Goal: Information Seeking & Learning: Find specific page/section

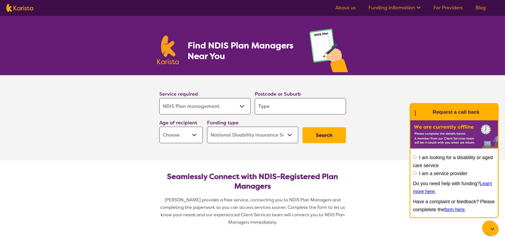
select select "NDIS Plan management"
select select "NDIS"
select select "NDIS Plan management"
select select "NDIS"
select select "Home Care Package Provider"
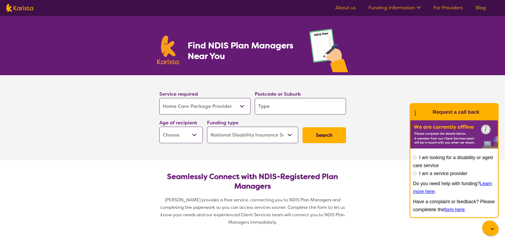
click at [159, 98] on select "Allied Health Assistant Assessment ([MEDICAL_DATA] or [MEDICAL_DATA]) Behaviour…" at bounding box center [204, 106] width 91 height 16
select select "Home Care Package Provider"
select select
click at [283, 111] on input "search" at bounding box center [300, 106] width 91 height 16
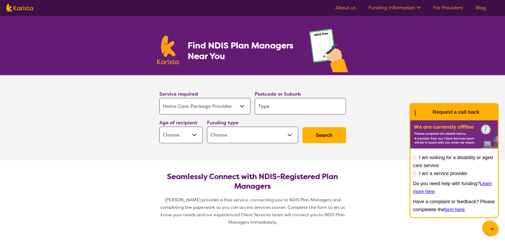
type input "2750"
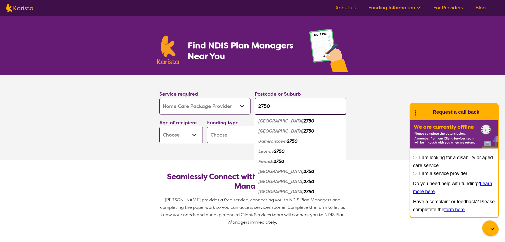
click at [194, 134] on select "Early Childhood - 0 to 9 Child - 10 to 11 Adolescent - 12 to 17 Adult - 18 to 6…" at bounding box center [180, 134] width 43 height 16
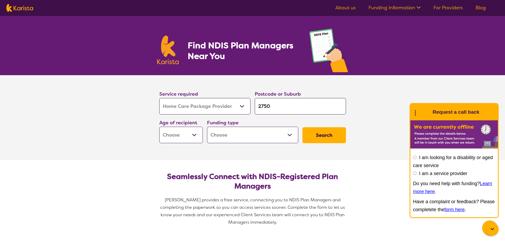
select select "AG"
click at [159, 126] on select "Early Childhood - 0 to 9 Child - 10 to 11 Adolescent - 12 to 17 Adult - 18 to 6…" at bounding box center [180, 134] width 43 height 16
select select "AG"
click at [288, 134] on select "Home Care Package - Level 1 Home Care Package - Level 2 Home Care Package - Lev…" at bounding box center [252, 134] width 91 height 16
select select "HCP4"
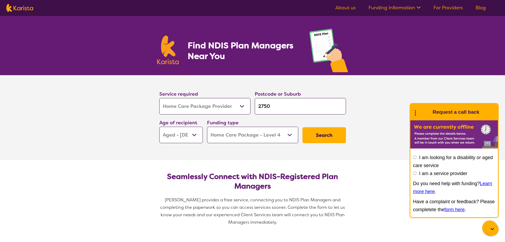
click at [207, 126] on select "Home Care Package - Level 1 Home Care Package - Level 2 Home Care Package - Lev…" at bounding box center [252, 134] width 91 height 16
select select "HCP4"
click at [315, 135] on button "Search" at bounding box center [324, 135] width 43 height 16
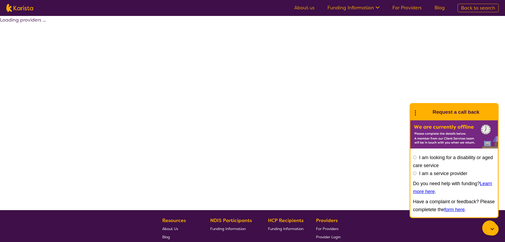
select select "HCP4"
select select "Home Care Package Provider"
select select "AG"
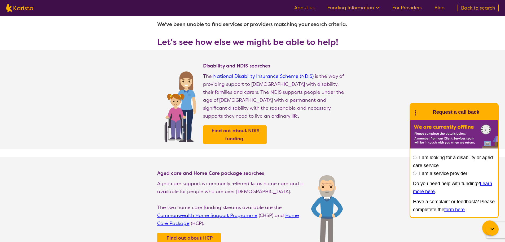
scroll to position [27, 0]
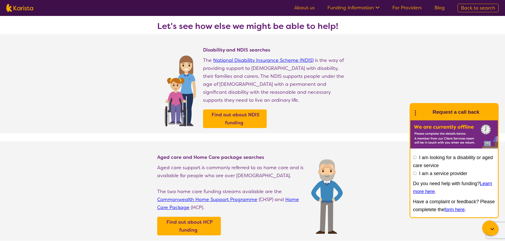
click at [174, 204] on link "Home Care Package" at bounding box center [228, 203] width 142 height 14
